Goal: Task Accomplishment & Management: Complete application form

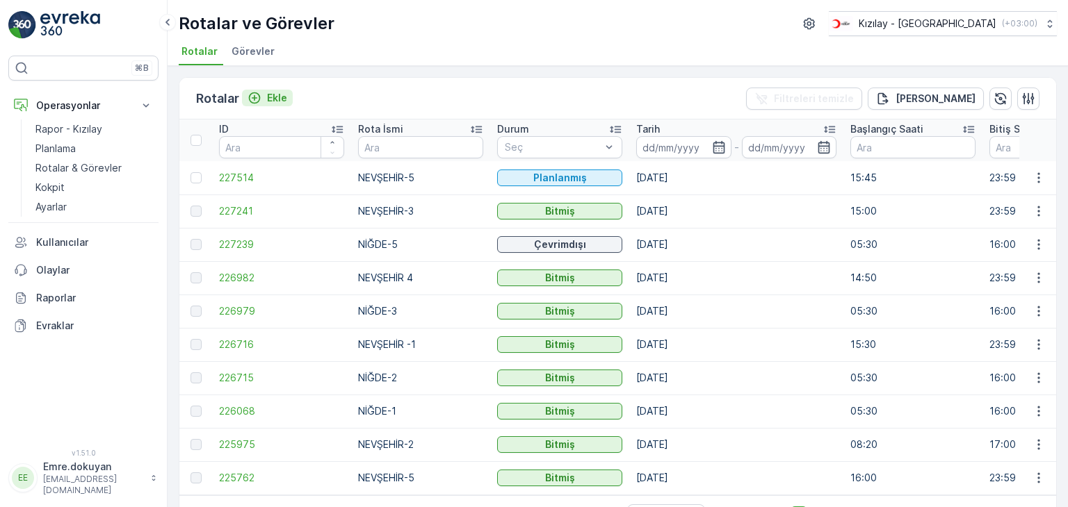
click at [281, 95] on p "Ekle" at bounding box center [277, 98] width 20 height 14
click at [694, 425] on td "[DATE]" at bounding box center [736, 411] width 214 height 33
click at [274, 95] on p "Ekle" at bounding box center [277, 98] width 20 height 14
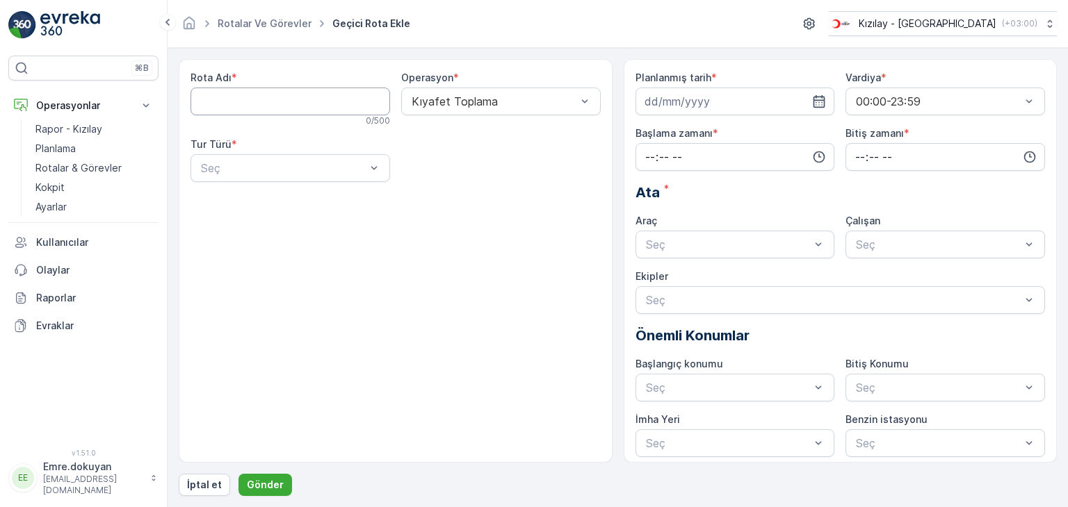
click at [343, 99] on Adı "Rota Adı" at bounding box center [289, 102] width 199 height 28
type Adı "NİĞDE-4"
drag, startPoint x: 491, startPoint y: 97, endPoint x: 487, endPoint y: 135, distance: 38.4
drag, startPoint x: 482, startPoint y: 142, endPoint x: 448, endPoint y: 146, distance: 34.2
click at [478, 143] on div "Kıyafet Toplama" at bounding box center [500, 136] width 199 height 24
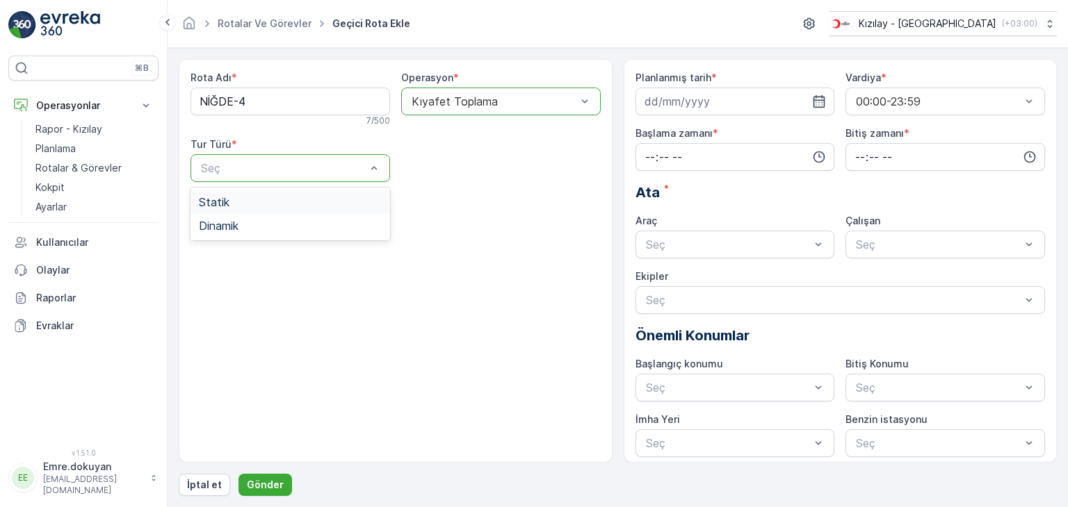
drag, startPoint x: 293, startPoint y: 165, endPoint x: 293, endPoint y: 173, distance: 8.3
click at [287, 206] on div "Statik" at bounding box center [290, 202] width 183 height 13
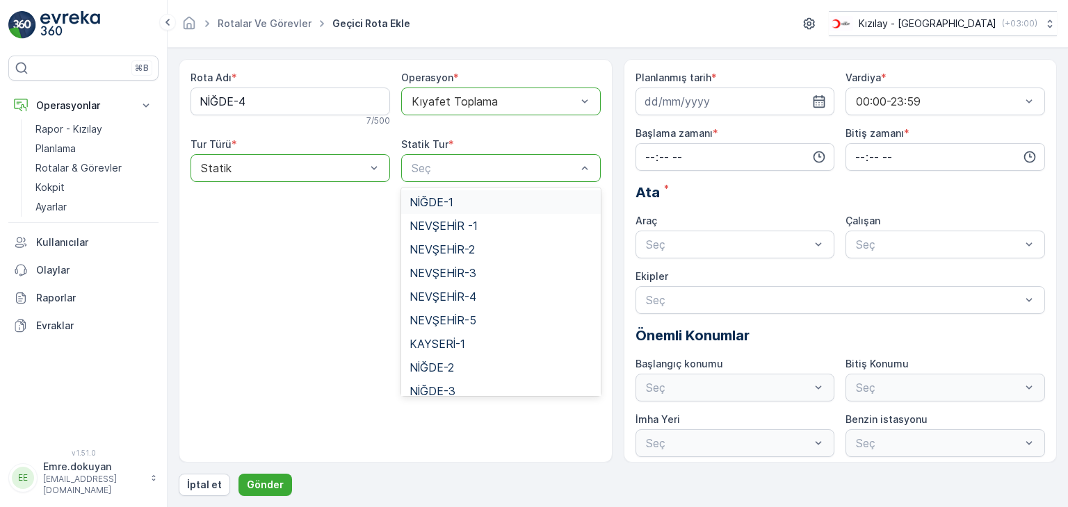
click at [533, 177] on div "Seç" at bounding box center [500, 168] width 199 height 28
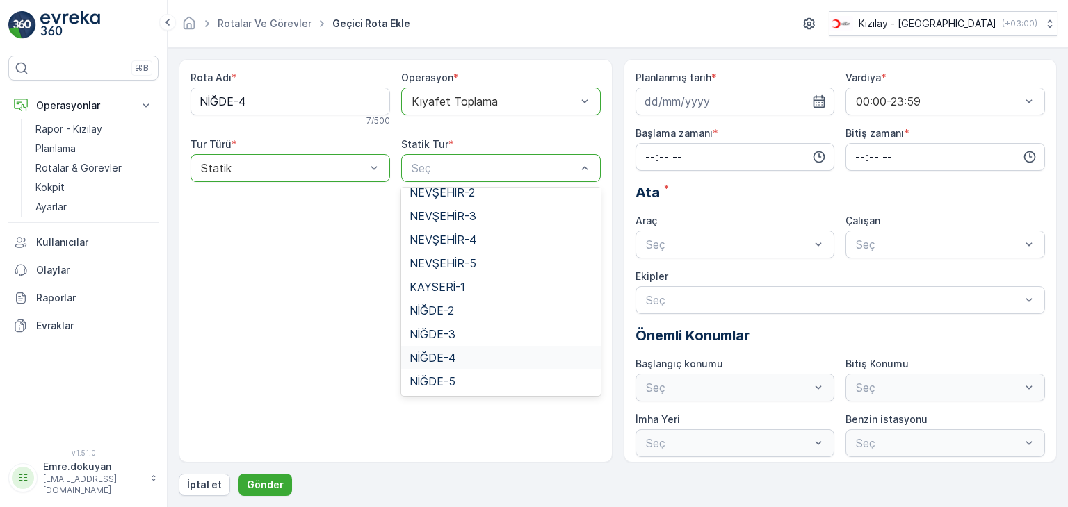
click at [441, 357] on span "NİĞDE-4" at bounding box center [432, 358] width 46 height 13
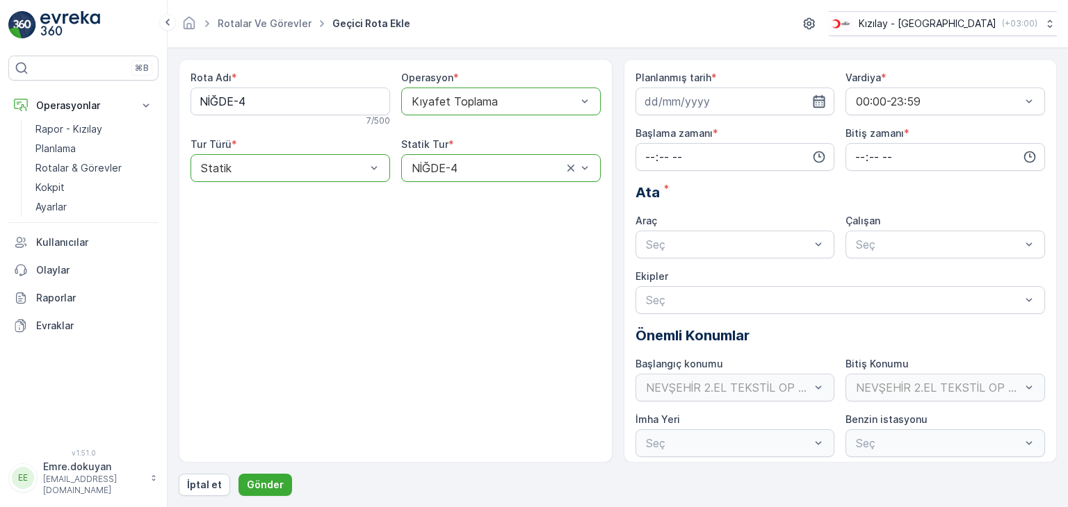
click at [819, 102] on icon "button" at bounding box center [819, 102] width 14 height 14
click at [760, 273] on div "26" at bounding box center [759, 272] width 22 height 22
type input "[DATE]"
click at [648, 154] on input "time" at bounding box center [734, 157] width 199 height 28
drag, startPoint x: 647, startPoint y: 279, endPoint x: 690, endPoint y: 231, distance: 64.0
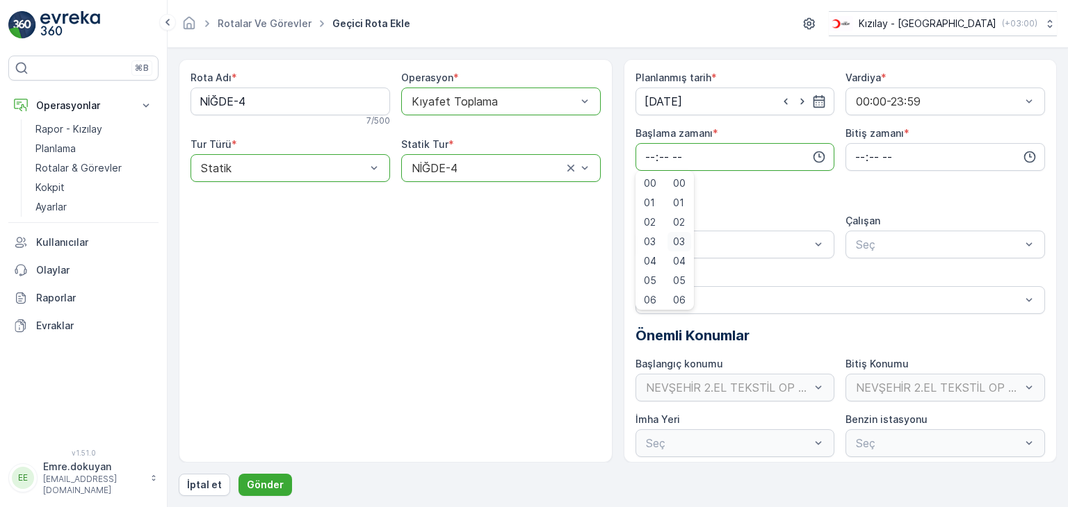
click at [647, 279] on span "05" at bounding box center [650, 281] width 13 height 14
click at [685, 209] on span "30" at bounding box center [679, 211] width 12 height 14
type input "05:30"
click at [852, 154] on input "time" at bounding box center [944, 157] width 199 height 28
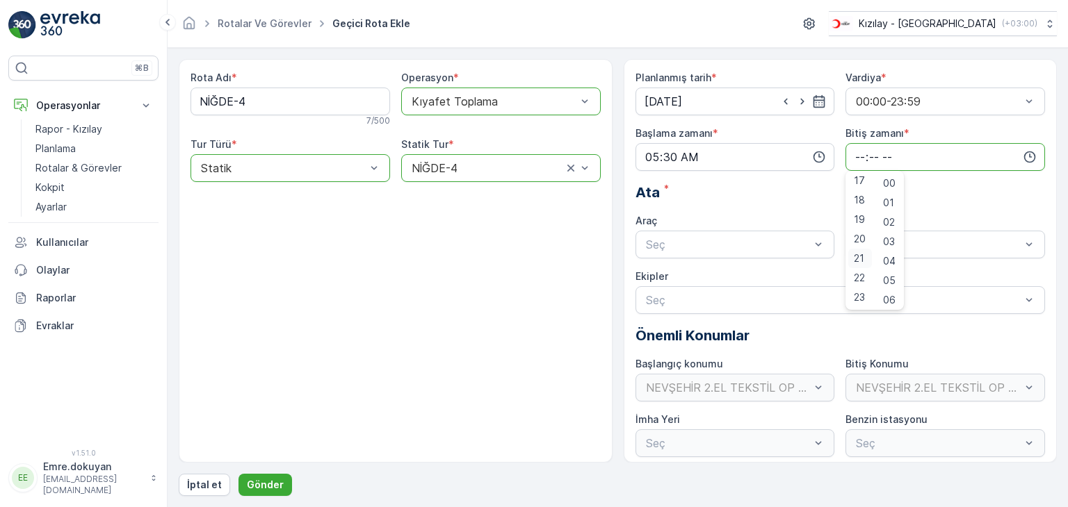
scroll to position [6, 0]
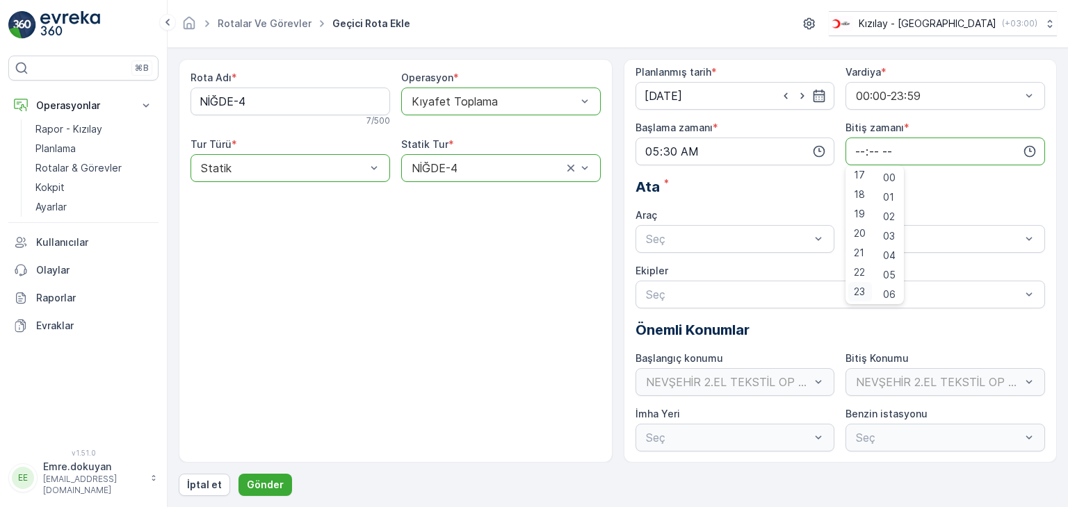
click at [859, 293] on span "23" at bounding box center [859, 292] width 11 height 14
click at [891, 289] on span "59" at bounding box center [889, 292] width 13 height 14
type input "23:59"
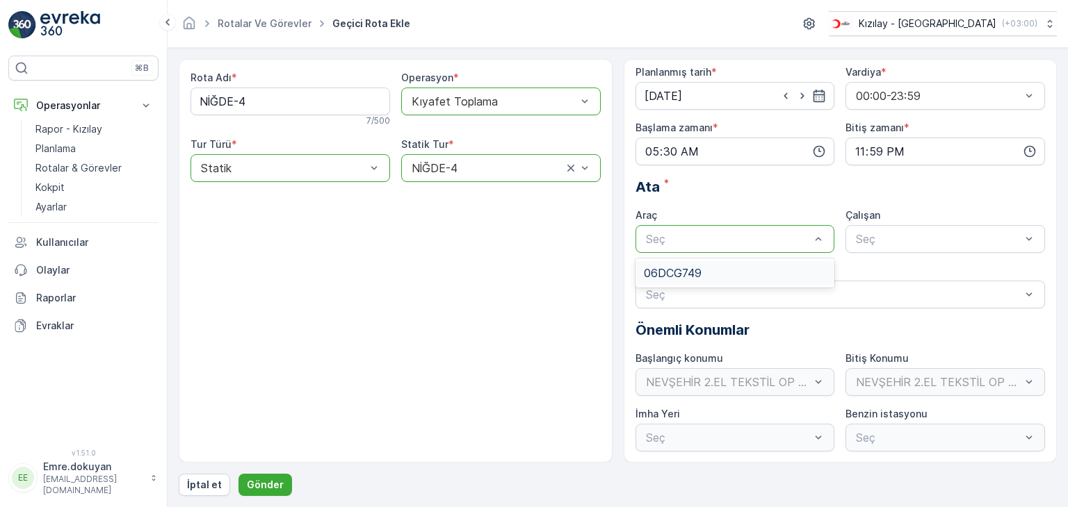
click at [705, 270] on div "06DCG749" at bounding box center [735, 273] width 183 height 13
drag, startPoint x: 906, startPoint y: 270, endPoint x: 851, endPoint y: 279, distance: 56.2
click at [906, 270] on div "FORD" at bounding box center [945, 273] width 183 height 13
click at [256, 477] on button "Gönder" at bounding box center [265, 485] width 54 height 22
